Goal: Task Accomplishment & Management: Manage account settings

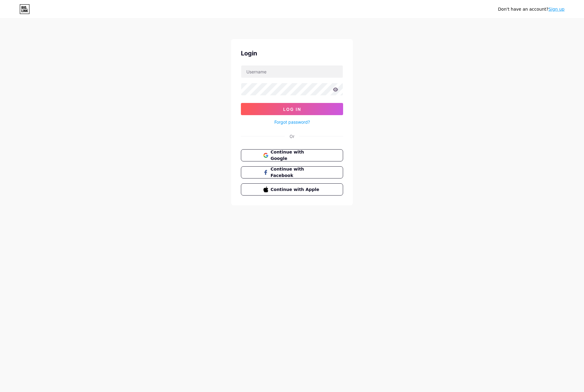
click at [0, 391] on nordpass-portal at bounding box center [0, 392] width 0 height 0
type input "ibex_music_"
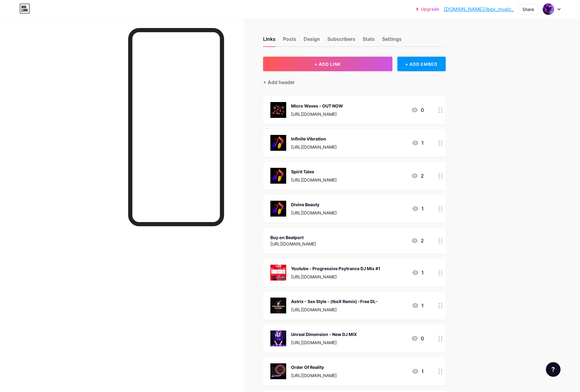
click at [560, 7] on div "Upgrade bio.link/ibex_m... bio.link/ibex_music_ Share Switch accounts IbeX bio.…" at bounding box center [290, 9] width 580 height 11
click at [559, 9] on icon at bounding box center [558, 9] width 3 height 2
click at [518, 66] on link "Account settings" at bounding box center [521, 69] width 75 height 16
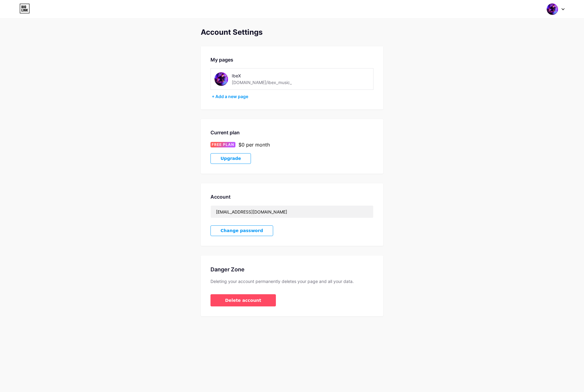
type input "mynameisW33D"
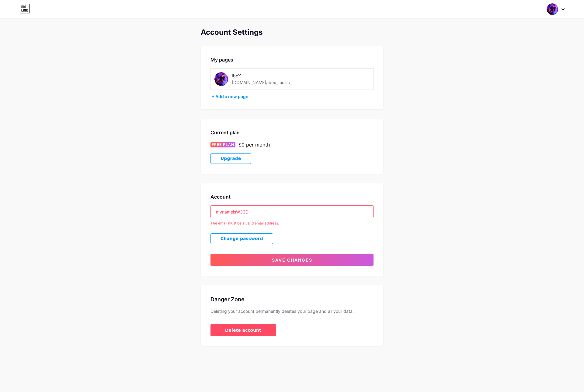
click at [221, 78] on img at bounding box center [221, 79] width 14 height 14
click at [254, 211] on input "mynameisW33D" at bounding box center [292, 211] width 162 height 12
click at [291, 189] on div "Account mynameisW33D The email must be a valid email address. Change password S…" at bounding box center [292, 229] width 183 height 92
click at [549, 10] on img at bounding box center [553, 9] width 12 height 12
click at [510, 69] on link "Dashboard" at bounding box center [526, 69] width 75 height 16
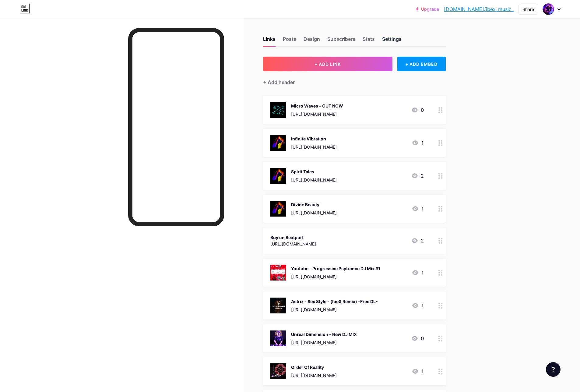
click at [396, 37] on div "Settings" at bounding box center [391, 40] width 19 height 11
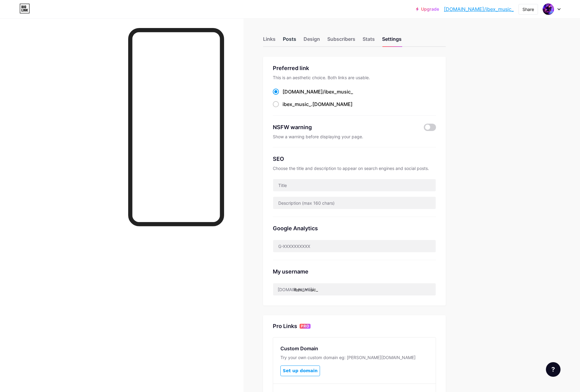
click at [288, 39] on div "Posts" at bounding box center [289, 40] width 13 height 11
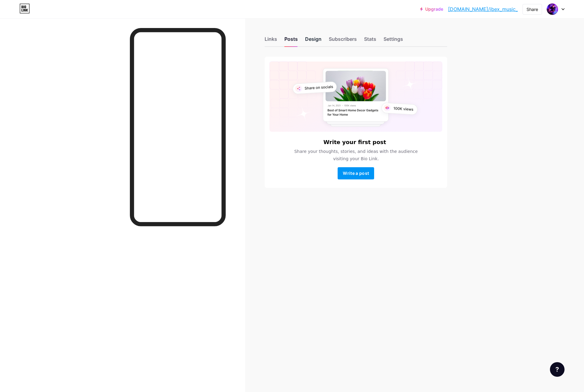
click at [316, 38] on div "Design" at bounding box center [313, 40] width 16 height 11
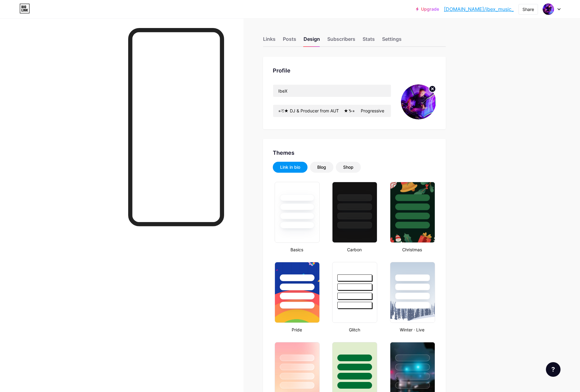
click at [417, 103] on img at bounding box center [418, 101] width 35 height 35
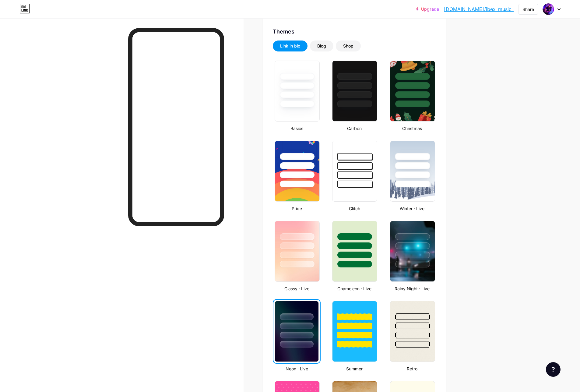
scroll to position [51, 0]
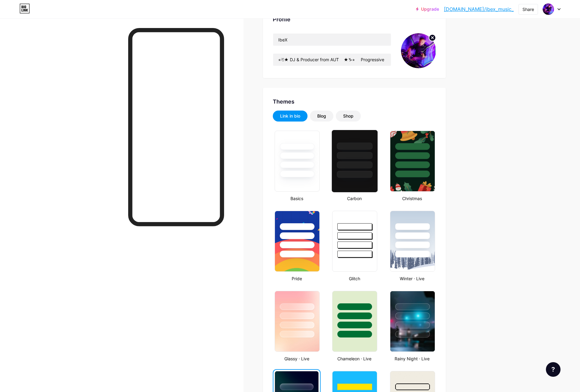
click at [354, 172] on div at bounding box center [355, 174] width 36 height 7
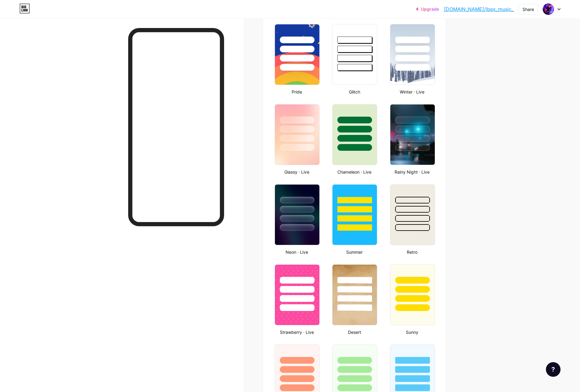
scroll to position [260, 0]
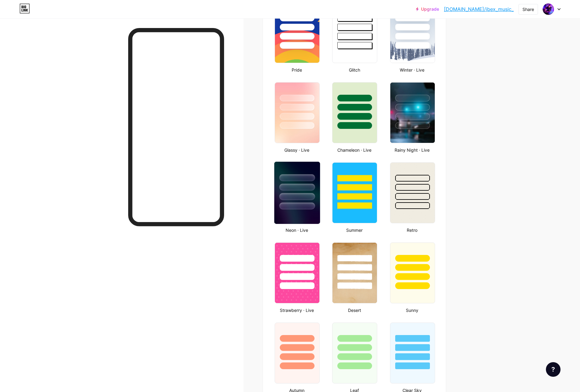
click at [292, 198] on div at bounding box center [297, 196] width 36 height 7
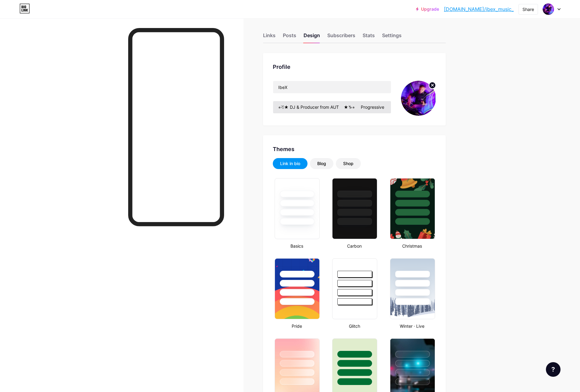
scroll to position [0, 0]
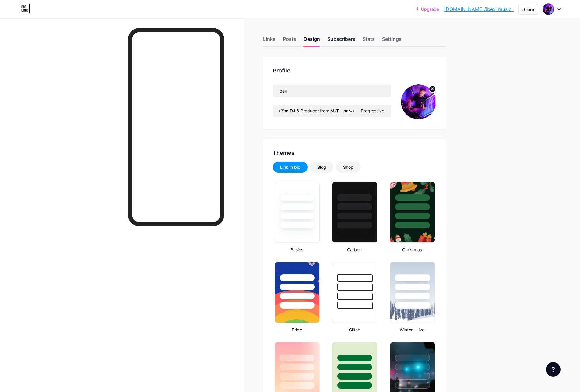
click at [342, 40] on div "Subscribers" at bounding box center [341, 40] width 28 height 11
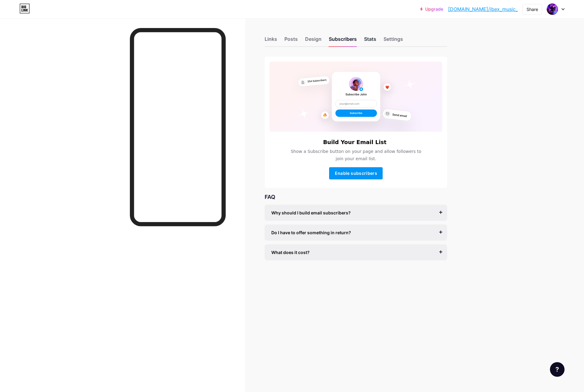
click at [376, 37] on div "Stats" at bounding box center [370, 40] width 12 height 11
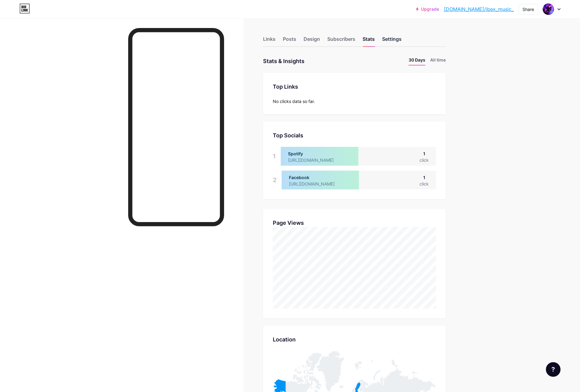
click at [398, 37] on div "Settings" at bounding box center [391, 40] width 19 height 11
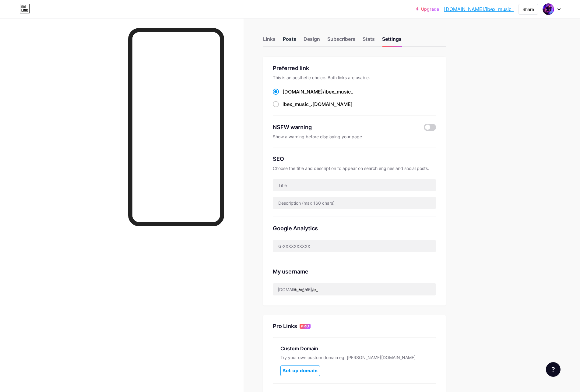
click at [292, 40] on div "Posts" at bounding box center [289, 40] width 13 height 11
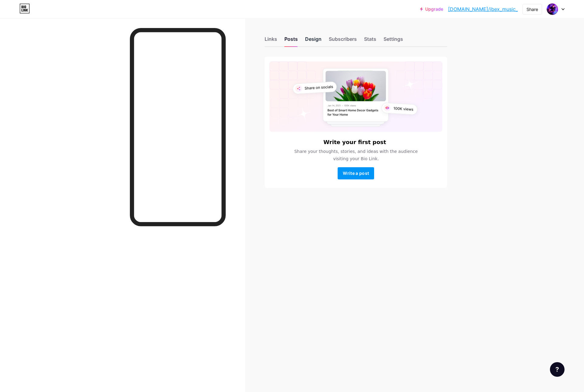
click at [316, 38] on div "Design" at bounding box center [313, 40] width 16 height 11
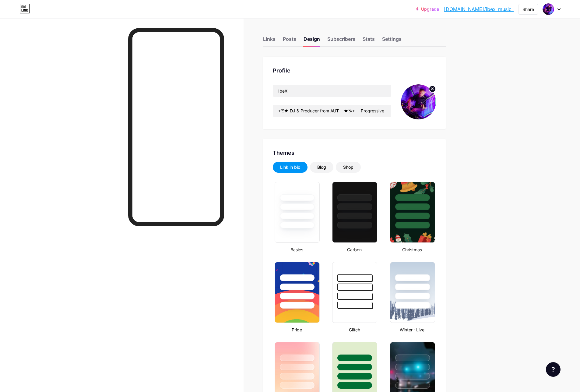
click at [435, 88] on circle at bounding box center [432, 88] width 7 height 7
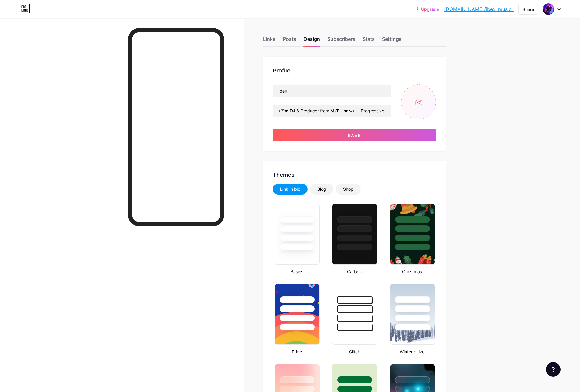
click at [422, 105] on input "file" at bounding box center [418, 101] width 35 height 35
type input "C:\fakepath\2025.09.Ibex-3.jpg"
click at [434, 90] on circle at bounding box center [432, 88] width 7 height 7
click at [421, 102] on input "file" at bounding box center [418, 101] width 35 height 35
type input "C:\fakepath\2025.09.Ibex-4.jpg"
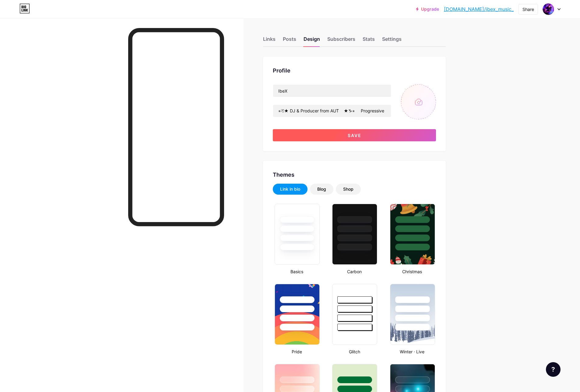
click at [358, 134] on span "Save" at bounding box center [354, 135] width 14 height 5
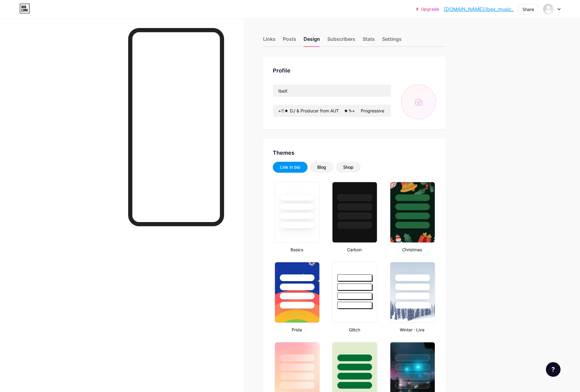
click at [418, 102] on input "file" at bounding box center [418, 101] width 35 height 35
click at [419, 102] on input "file" at bounding box center [418, 101] width 35 height 35
type input "C:\fakepath\Beatport IbeX 2k25 1.jpg"
click at [368, 64] on div "Profile IbeX ⭐︎♑︎★ DJ & Producer from AUT ★♑︎⭐︎ Progressive Psytrance" at bounding box center [354, 93] width 183 height 72
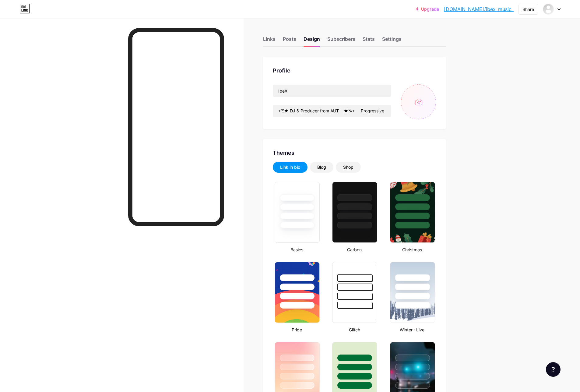
click at [421, 101] on input "file" at bounding box center [418, 101] width 35 height 35
click at [559, 9] on icon at bounding box center [558, 10] width 2 height 2
click at [419, 102] on input "file" at bounding box center [418, 101] width 35 height 35
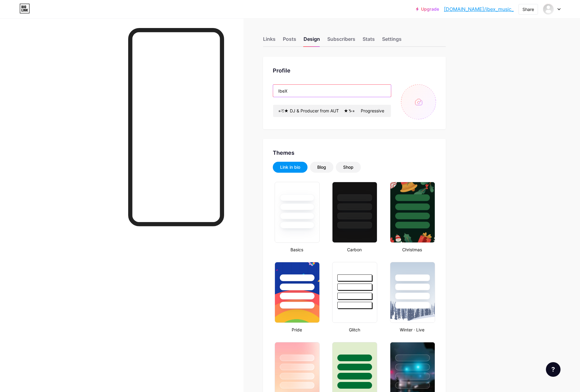
click at [321, 91] on input "IbeX" at bounding box center [332, 91] width 118 height 12
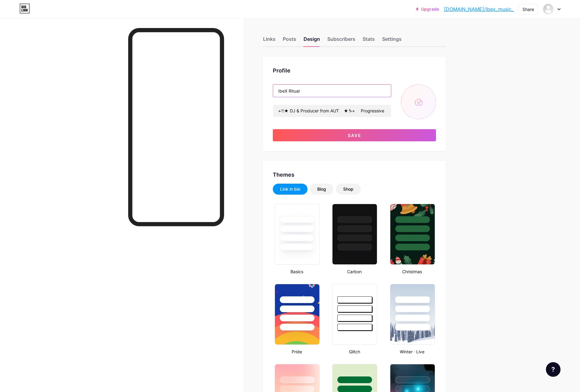
type input "IbeX Ritual"
click at [418, 101] on input "file" at bounding box center [418, 101] width 35 height 35
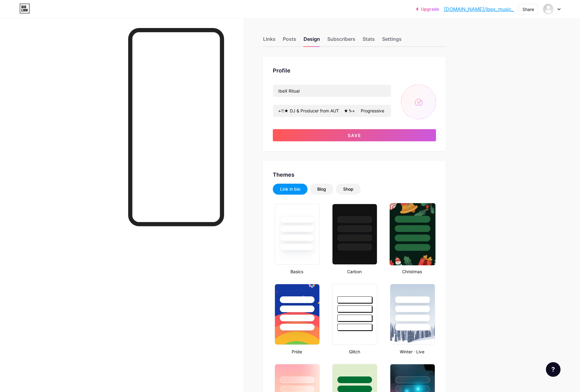
type input "C:\fakepath\2025.09.Ibex-4.jpg"
click at [420, 103] on input "file" at bounding box center [418, 101] width 35 height 35
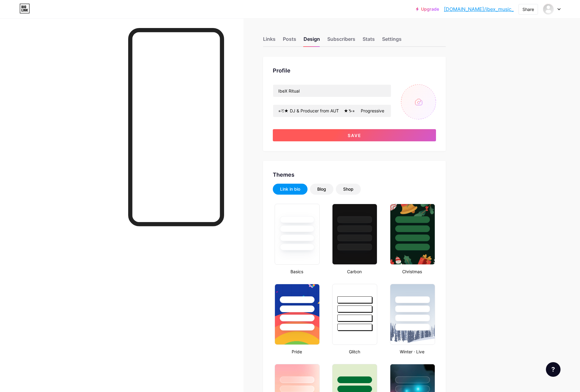
click at [357, 134] on span "Save" at bounding box center [354, 135] width 14 height 5
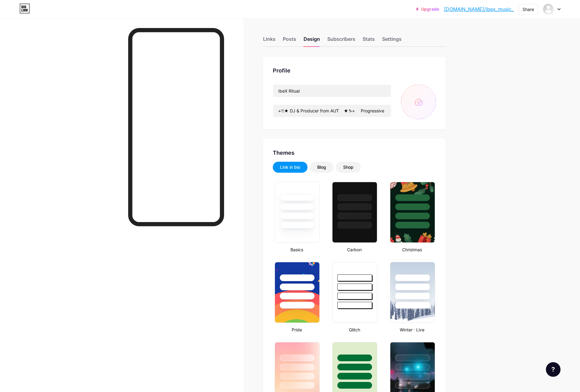
click at [421, 102] on input "file" at bounding box center [418, 101] width 35 height 35
type input "C:\fakepath\2025.09.Ibex-4 kleiner.jpeg"
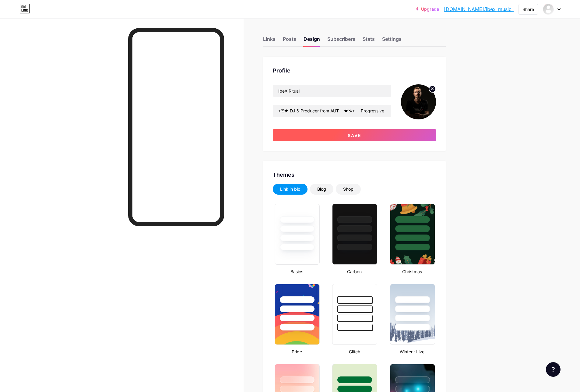
click at [355, 134] on span "Save" at bounding box center [354, 135] width 14 height 5
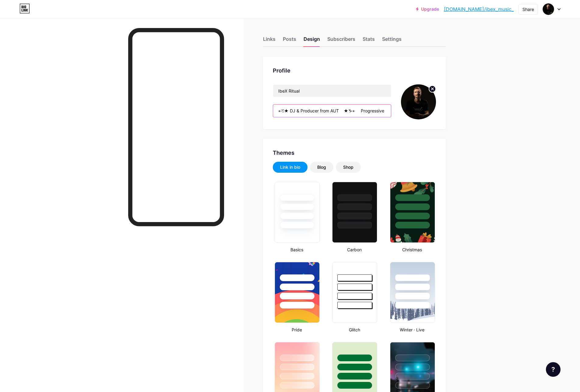
drag, startPoint x: 341, startPoint y: 110, endPoint x: 321, endPoint y: 109, distance: 19.8
click at [321, 109] on input "⭐︎♑︎★ DJ & Producer from AUT ★♑︎⭐︎ Progressive Psytrance" at bounding box center [332, 111] width 118 height 12
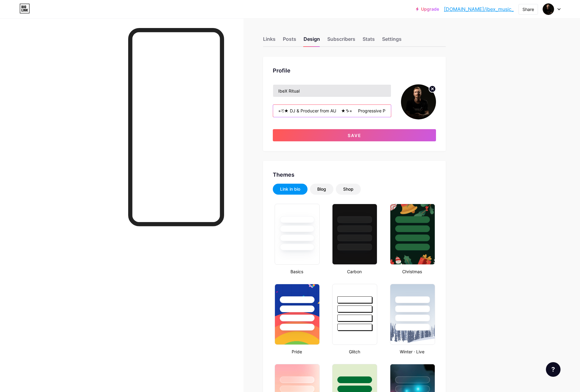
type input "⭐︎♑︎★ DJ & Producer from AUT ★♑︎⭐︎ Progressive Psytrance"
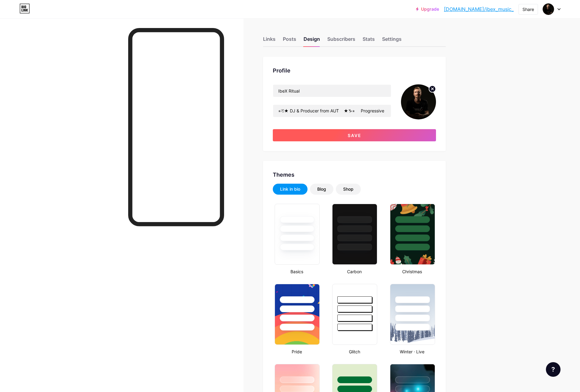
click at [355, 133] on span "Save" at bounding box center [354, 135] width 14 height 5
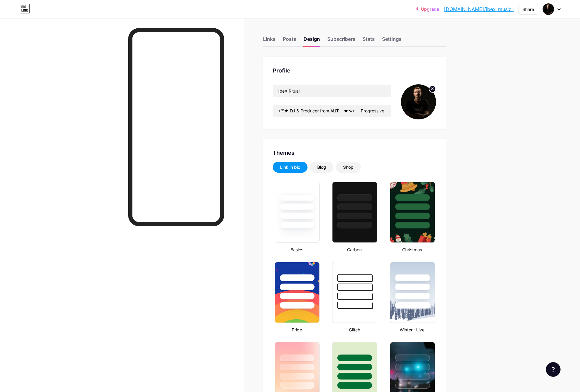
click at [269, 41] on div "Links" at bounding box center [269, 40] width 12 height 11
